Goal: Task Accomplishment & Management: Complete application form

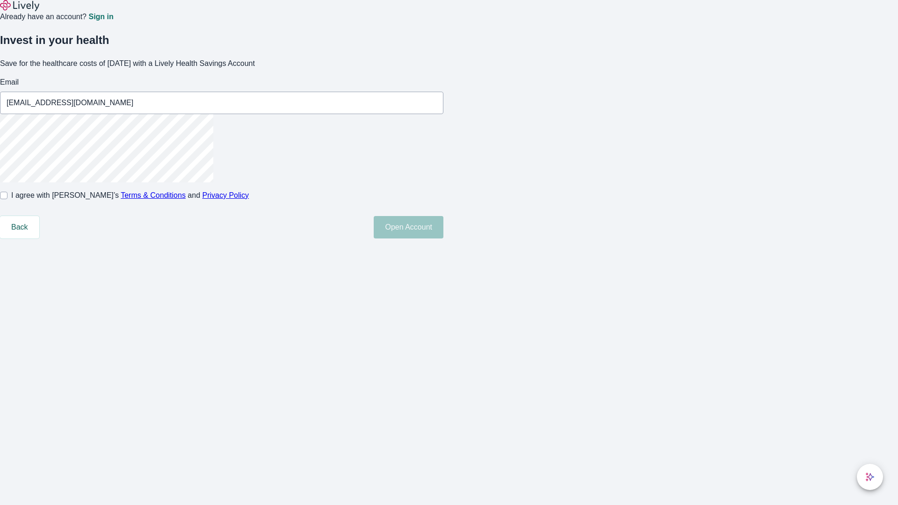
click at [7, 199] on input "I agree with Lively’s Terms & Conditions and Privacy Policy" at bounding box center [3, 195] width 7 height 7
checkbox input "true"
click at [443, 238] on button "Open Account" at bounding box center [409, 227] width 70 height 22
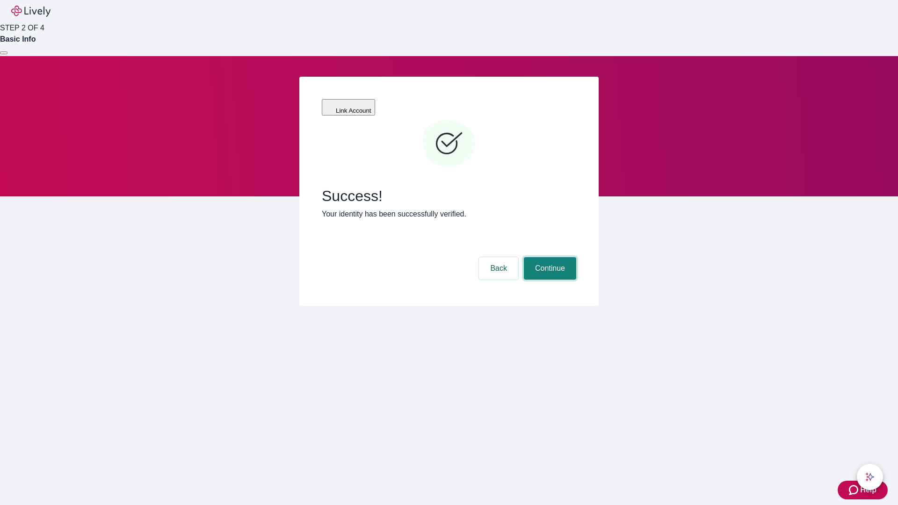
click at [548, 257] on button "Continue" at bounding box center [550, 268] width 52 height 22
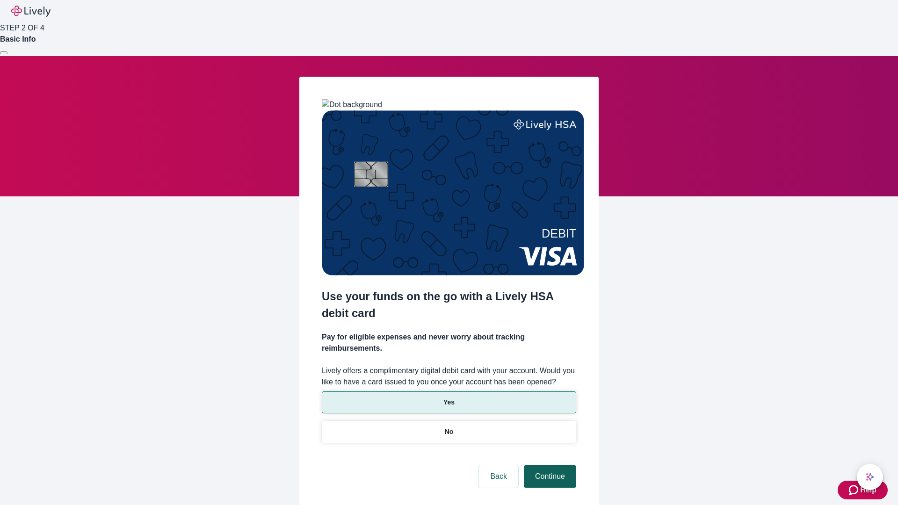
click at [448, 397] on p "Yes" at bounding box center [448, 402] width 11 height 10
click at [548, 465] on button "Continue" at bounding box center [550, 476] width 52 height 22
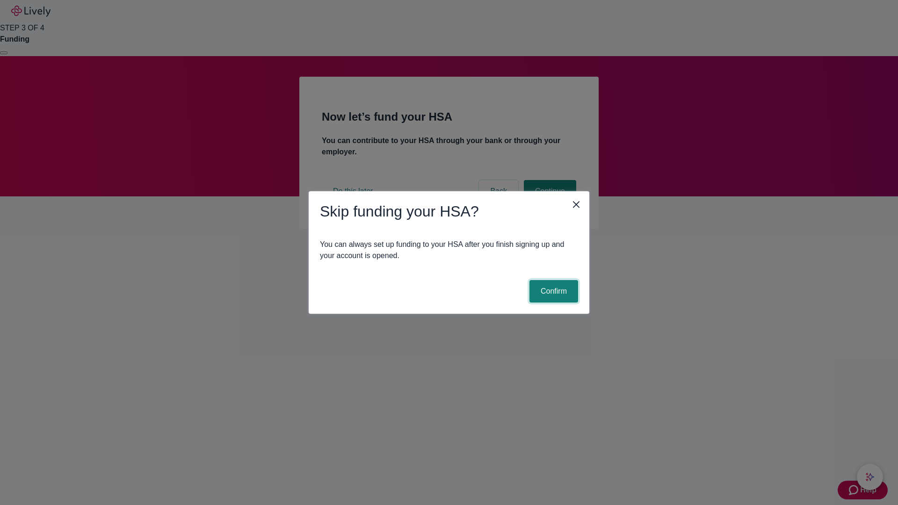
click at [552, 291] on button "Confirm" at bounding box center [553, 291] width 49 height 22
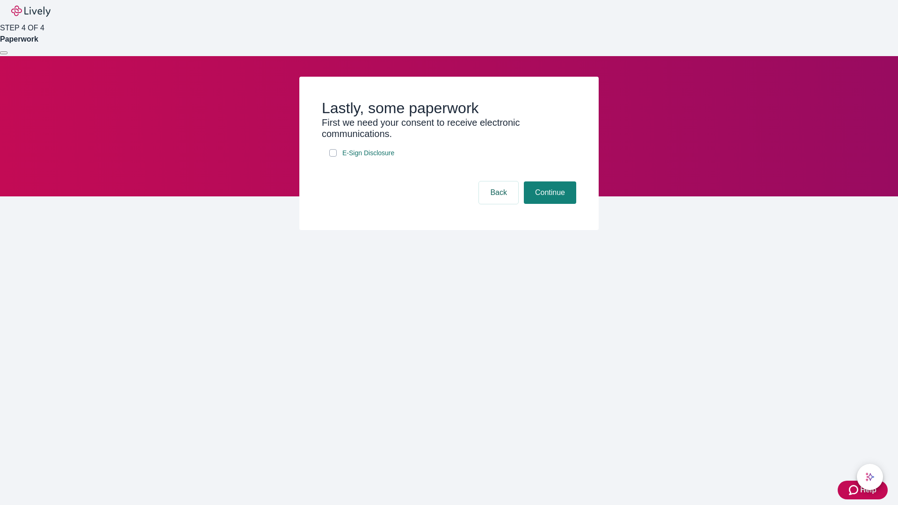
click at [333, 157] on input "E-Sign Disclosure" at bounding box center [332, 152] width 7 height 7
checkbox input "true"
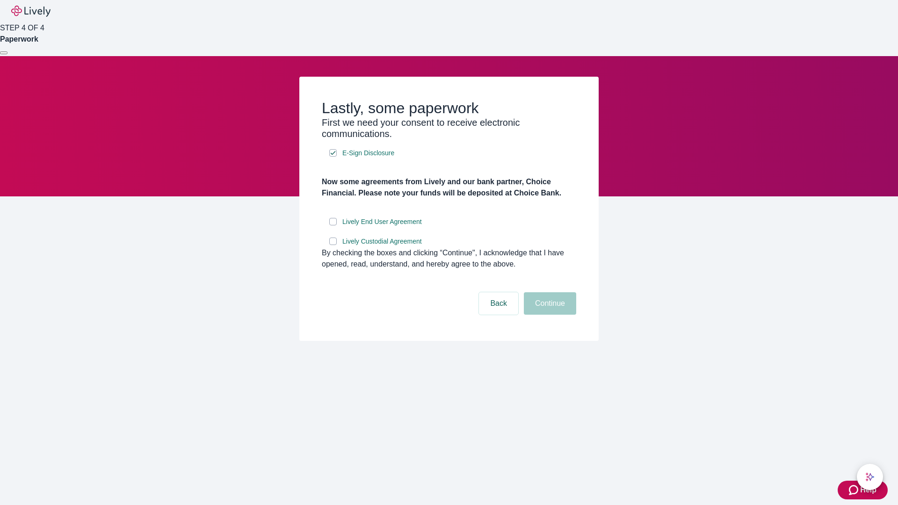
click at [333, 225] on input "Lively End User Agreement" at bounding box center [332, 221] width 7 height 7
checkbox input "true"
click at [333, 245] on input "Lively Custodial Agreement" at bounding box center [332, 241] width 7 height 7
checkbox input "true"
click at [548, 315] on button "Continue" at bounding box center [550, 303] width 52 height 22
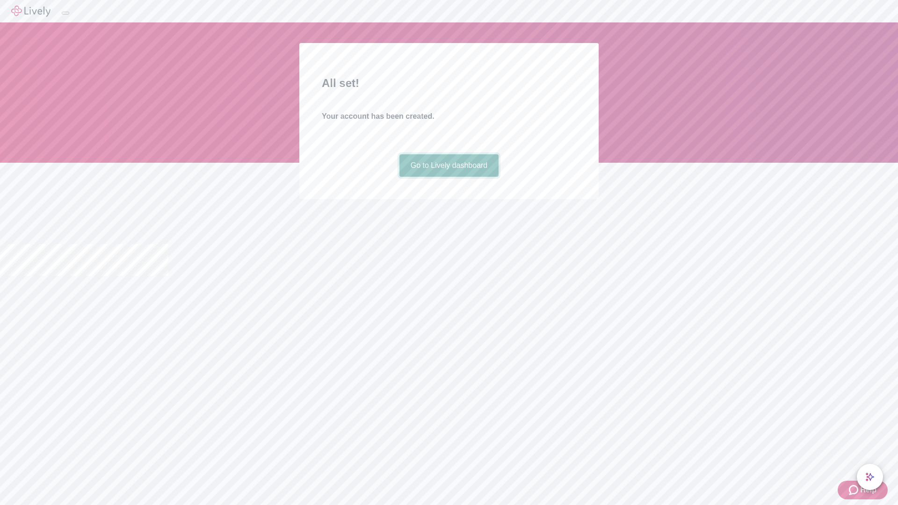
click at [448, 177] on link "Go to Lively dashboard" at bounding box center [449, 165] width 100 height 22
